Goal: Check status: Check status

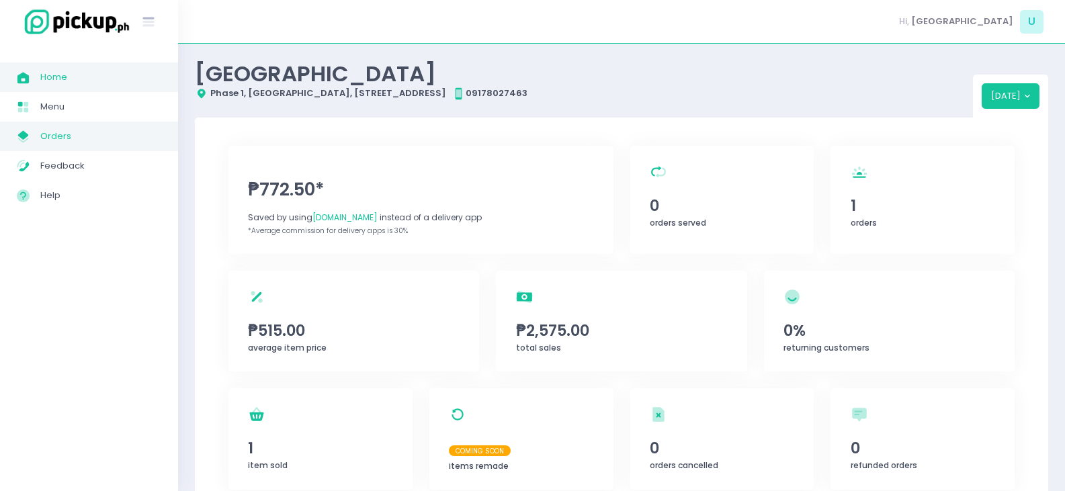
click at [91, 138] on span "Orders" at bounding box center [100, 136] width 121 height 17
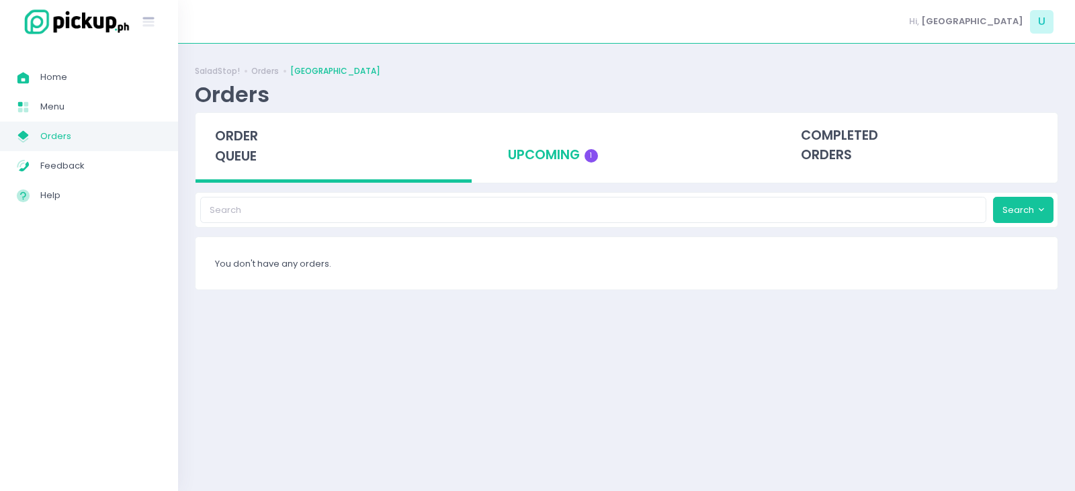
click at [567, 159] on div "upcoming 1" at bounding box center [626, 146] width 276 height 66
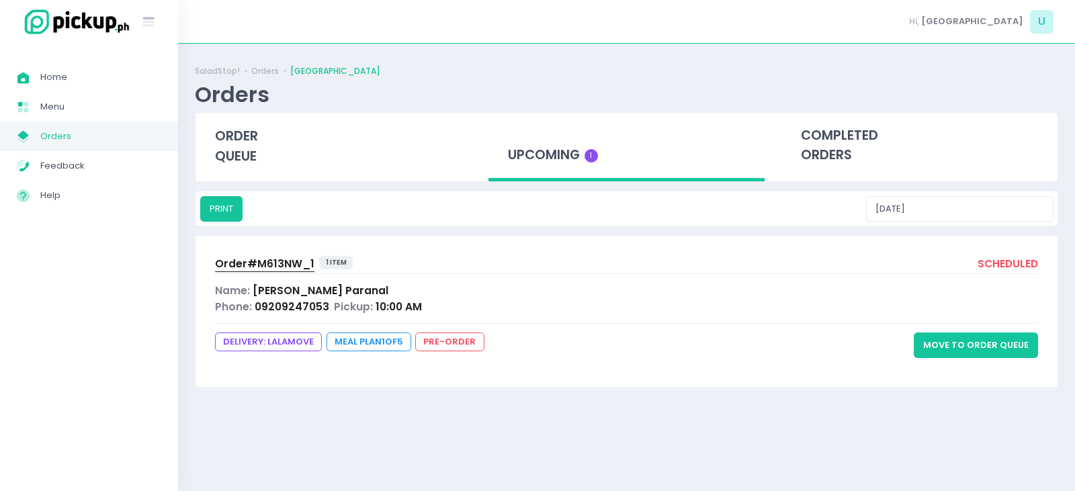
click at [271, 261] on span "Order# M613NW_1" at bounding box center [264, 264] width 99 height 14
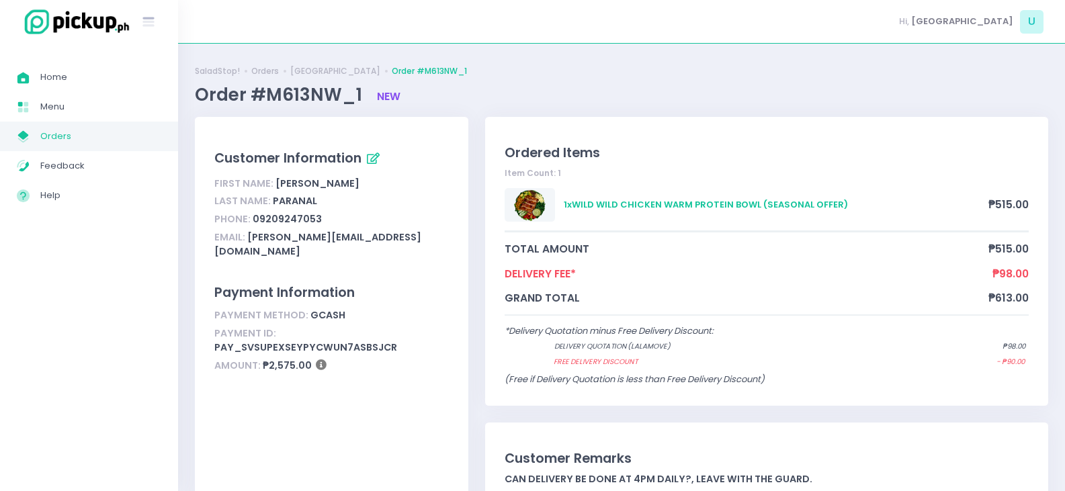
click at [95, 143] on span "Orders" at bounding box center [100, 136] width 121 height 17
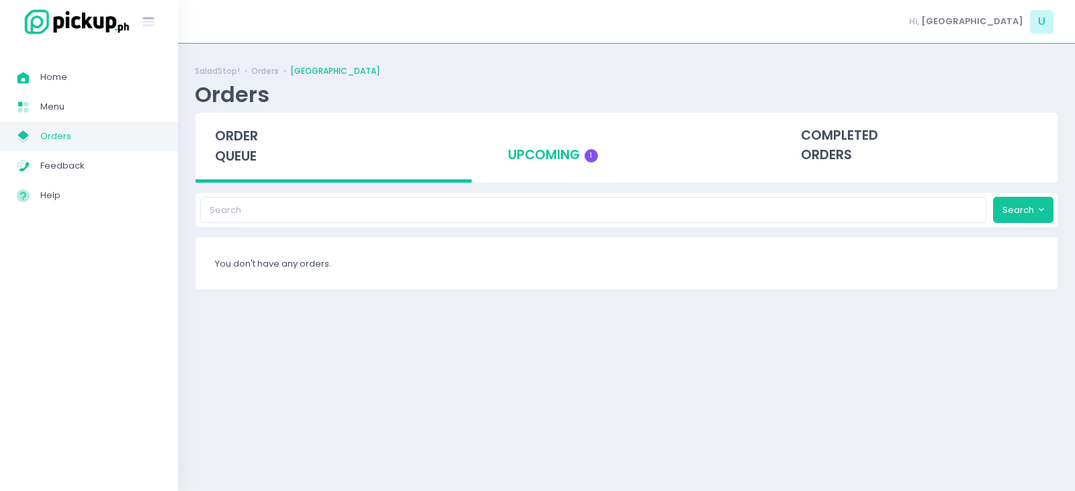
click at [508, 148] on div "upcoming 1" at bounding box center [626, 146] width 276 height 66
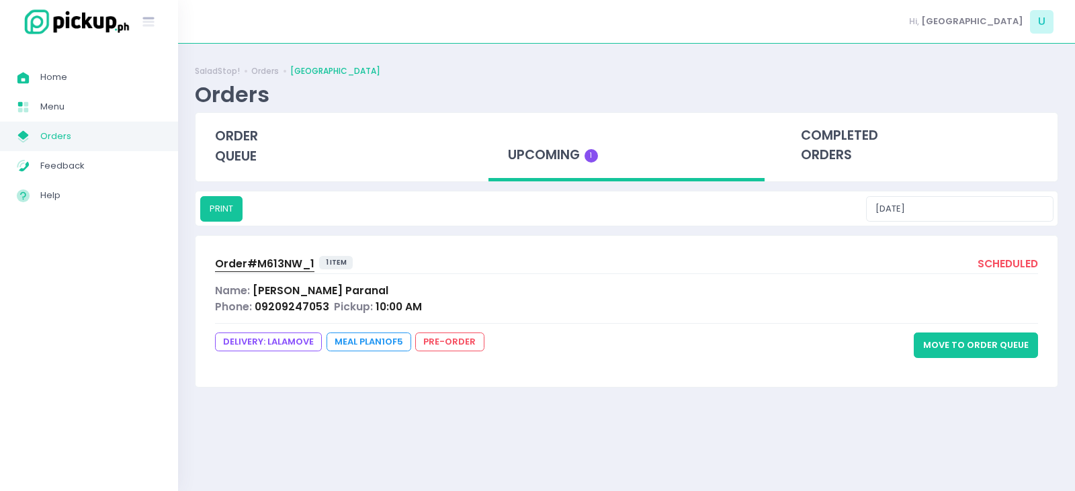
click at [261, 267] on span "Order# M613NW_1" at bounding box center [264, 264] width 99 height 14
